Goal: Task Accomplishment & Management: Use online tool/utility

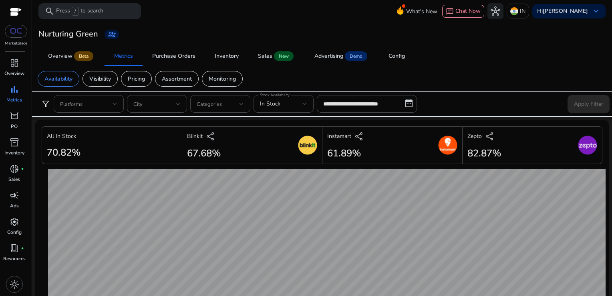
scroll to position [469, 0]
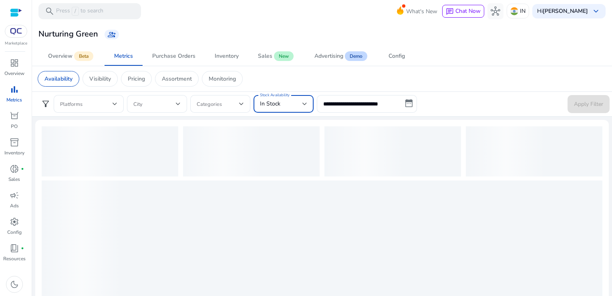
click at [298, 104] on div "In Stock" at bounding box center [281, 103] width 42 height 9
click at [344, 110] on div at bounding box center [306, 148] width 612 height 296
click at [343, 109] on input "**********" at bounding box center [367, 104] width 100 height 18
select select "*"
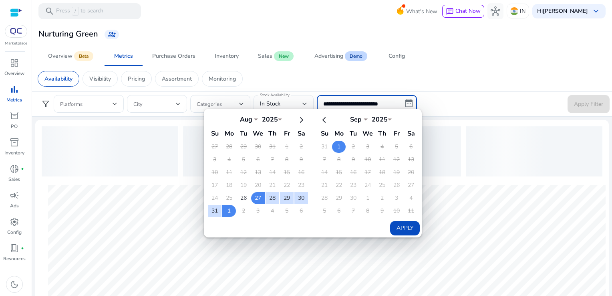
click at [332, 143] on td "1" at bounding box center [339, 147] width 14 height 12
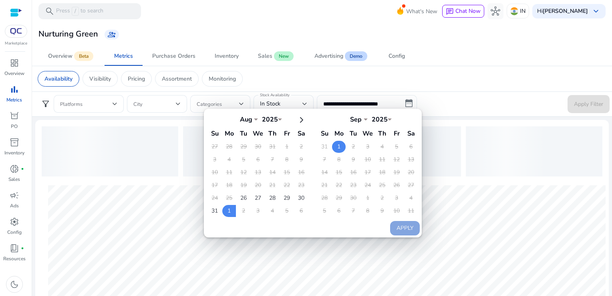
click at [332, 143] on td "1" at bounding box center [339, 147] width 14 height 12
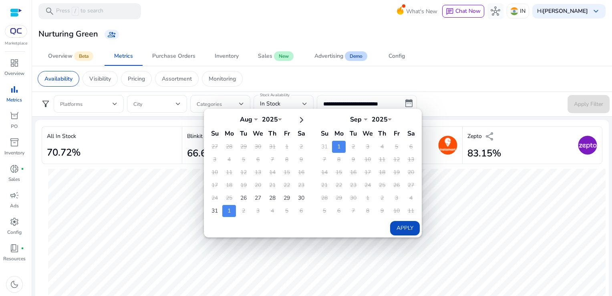
click at [391, 223] on button "Apply" at bounding box center [405, 228] width 30 height 14
type input "**********"
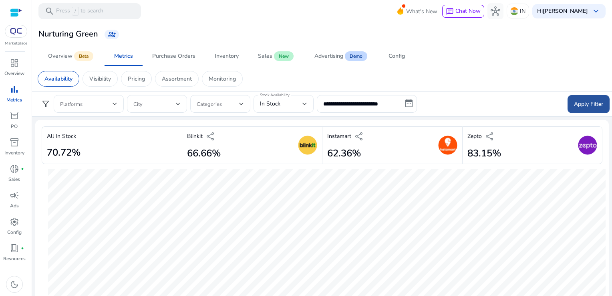
click at [579, 103] on span "Apply Filter" at bounding box center [588, 104] width 29 height 8
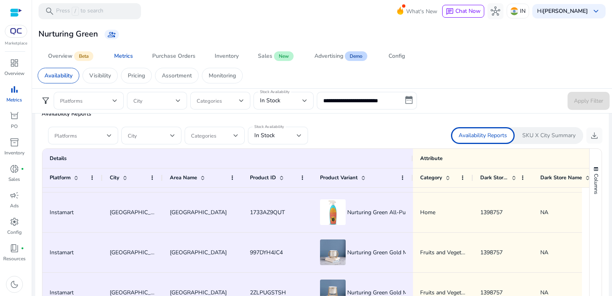
scroll to position [36, 0]
click at [280, 135] on div "In Stock" at bounding box center [275, 135] width 42 height 9
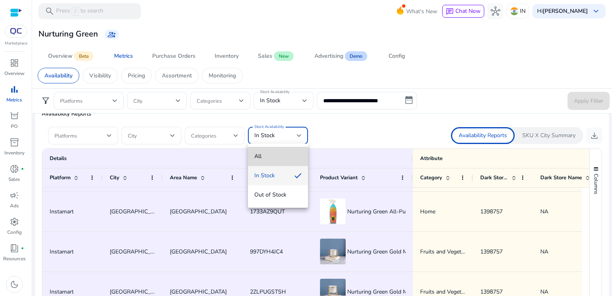
click at [270, 147] on mat-option "All" at bounding box center [278, 156] width 60 height 19
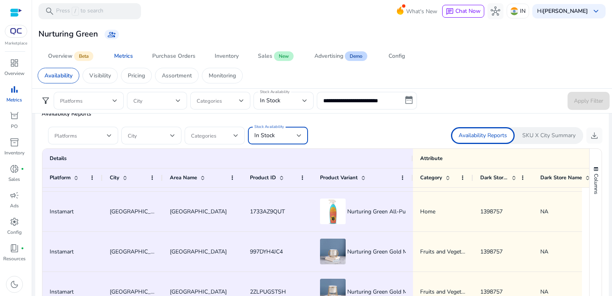
scroll to position [0, 0]
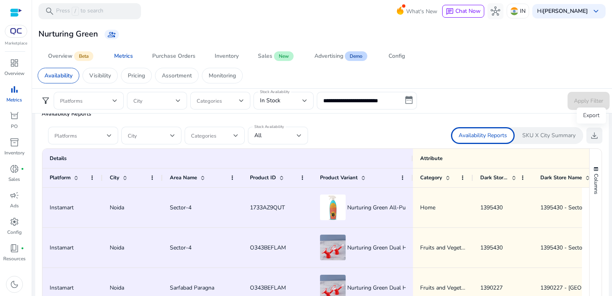
click at [588, 127] on button "download" at bounding box center [594, 135] width 16 height 16
